Goal: Use online tool/utility: Utilize a website feature to perform a specific function

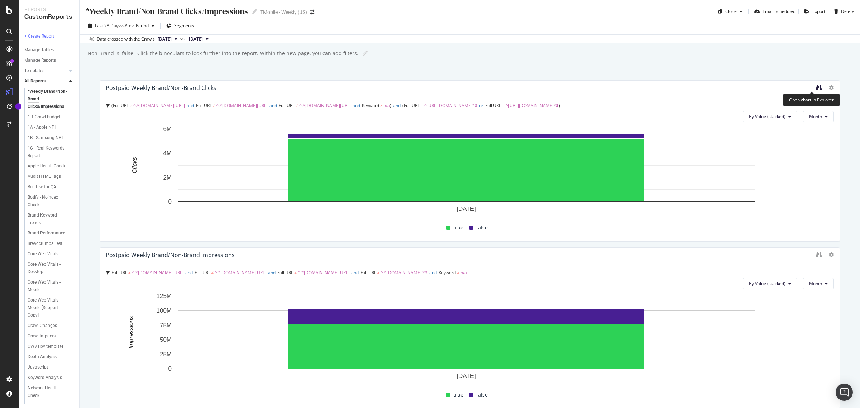
click at [816, 87] on icon "binoculars" at bounding box center [819, 88] width 6 height 6
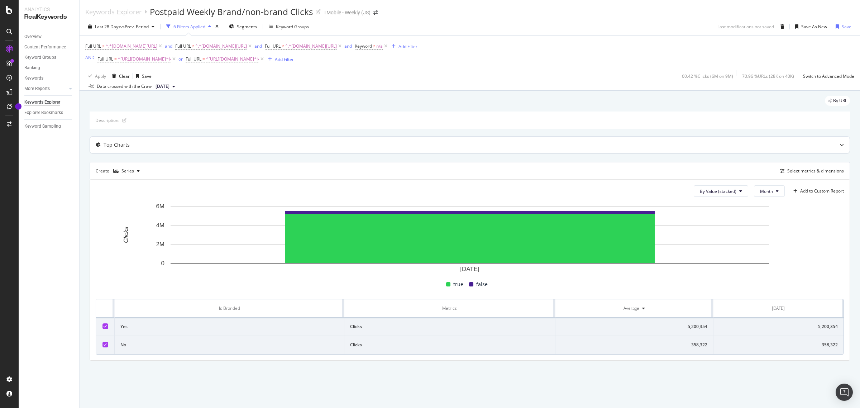
click at [823, 142] on div "Top Charts" at bounding box center [470, 145] width 760 height 16
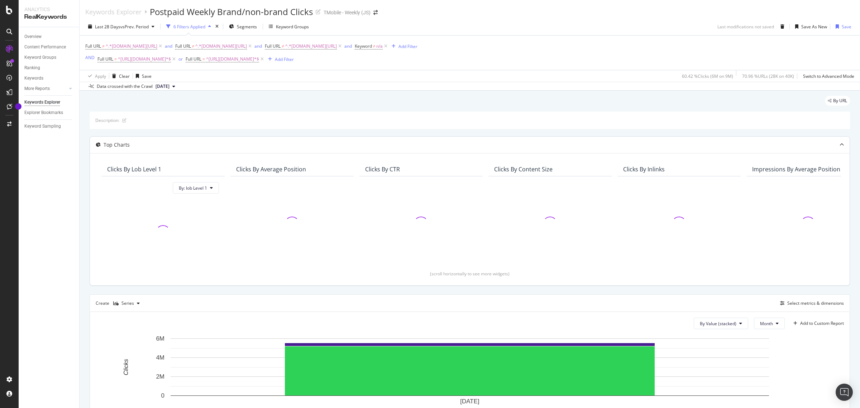
click at [823, 145] on div "Top Charts" at bounding box center [470, 145] width 760 height 16
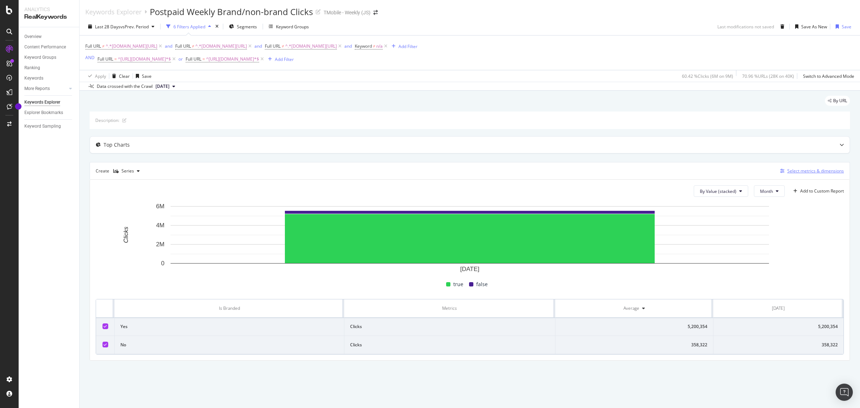
click at [807, 170] on div "Select metrics & dimensions" at bounding box center [816, 171] width 57 height 6
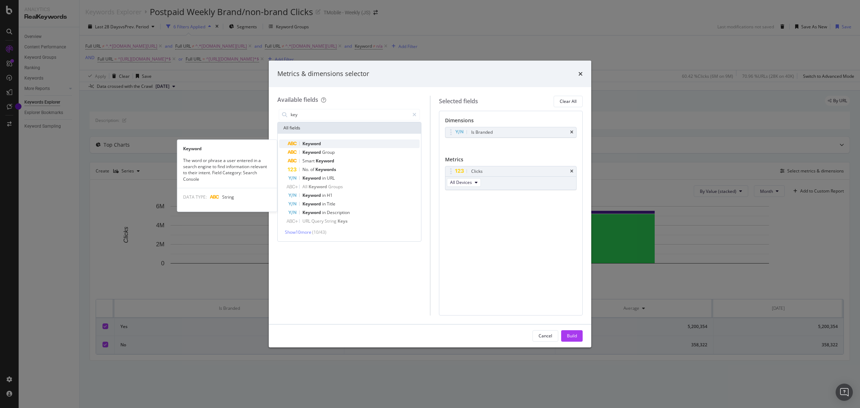
type input "key"
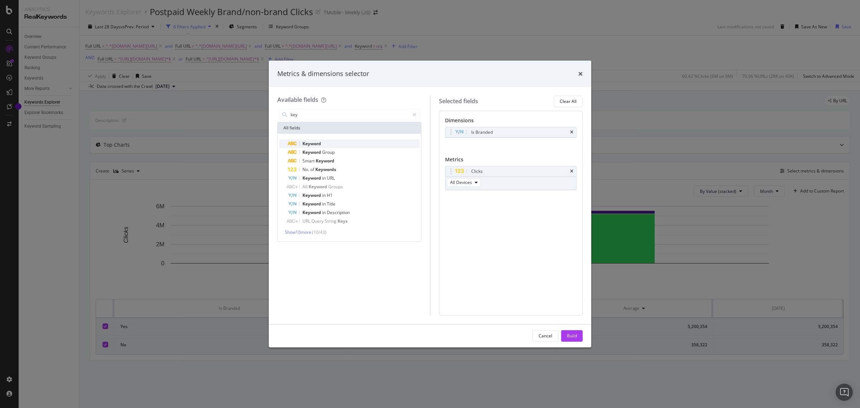
click at [334, 141] on div "Keyword" at bounding box center [354, 143] width 132 height 9
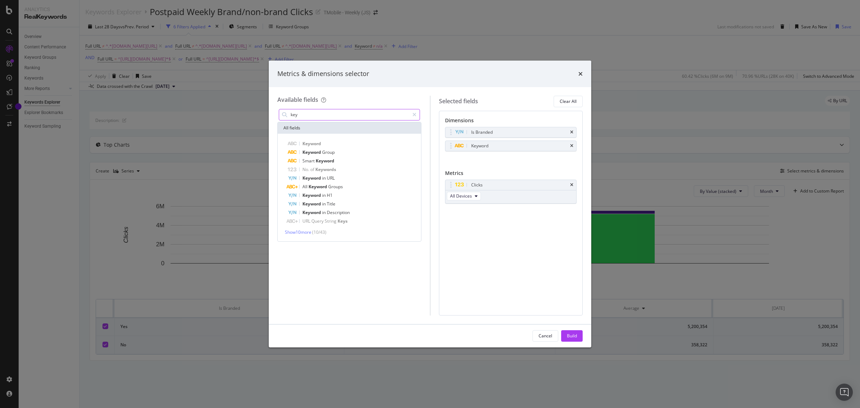
click at [337, 115] on input "key" at bounding box center [349, 114] width 119 height 11
click at [577, 341] on button "Build" at bounding box center [572, 335] width 22 height 11
